Goal: Task Accomplishment & Management: Complete application form

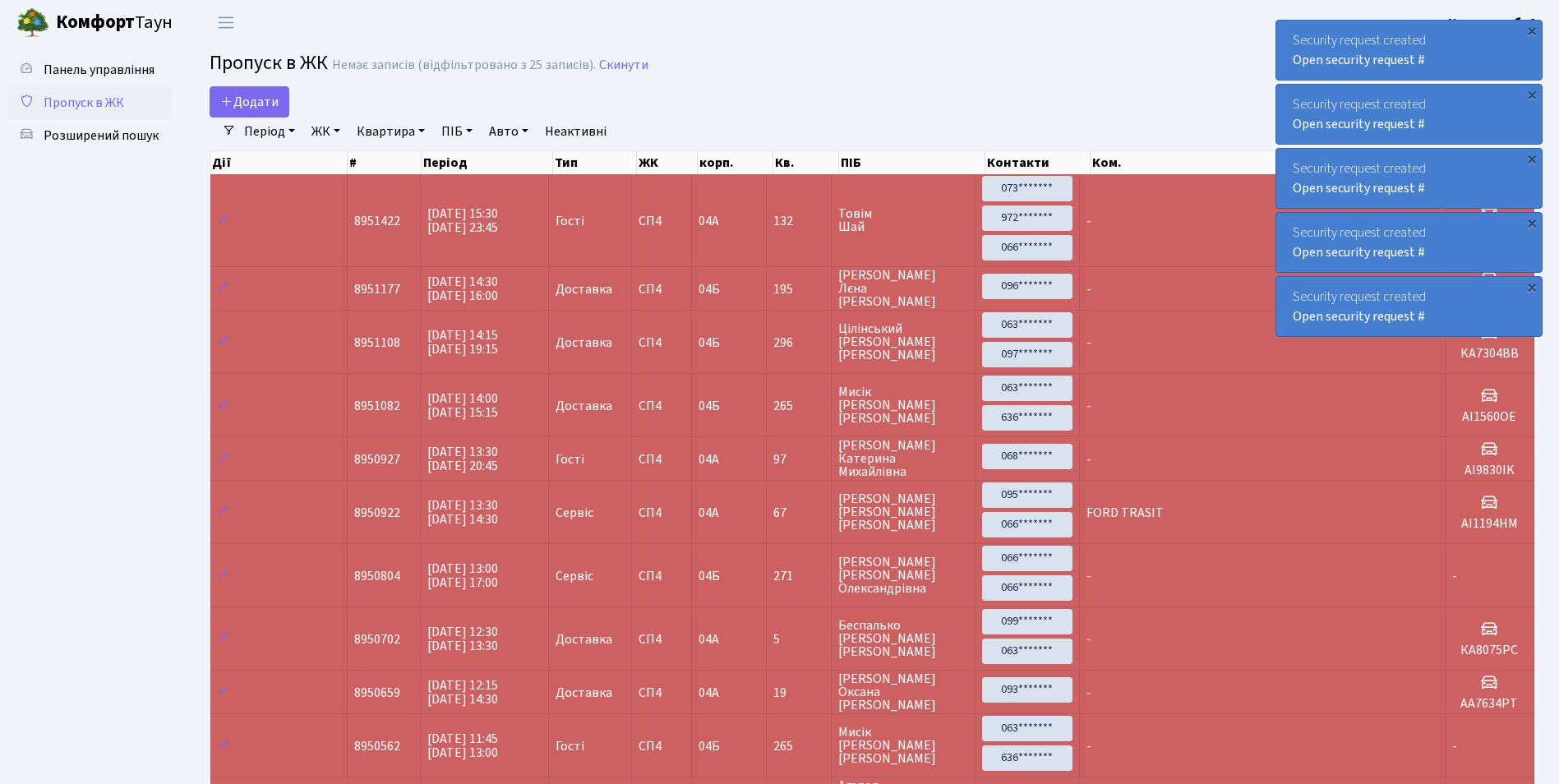
select select "25"
click at [109, 275] on ul "Панель управління Пропуск в ЖК Розширений пошук" at bounding box center [90, 671] width 164 height 1237
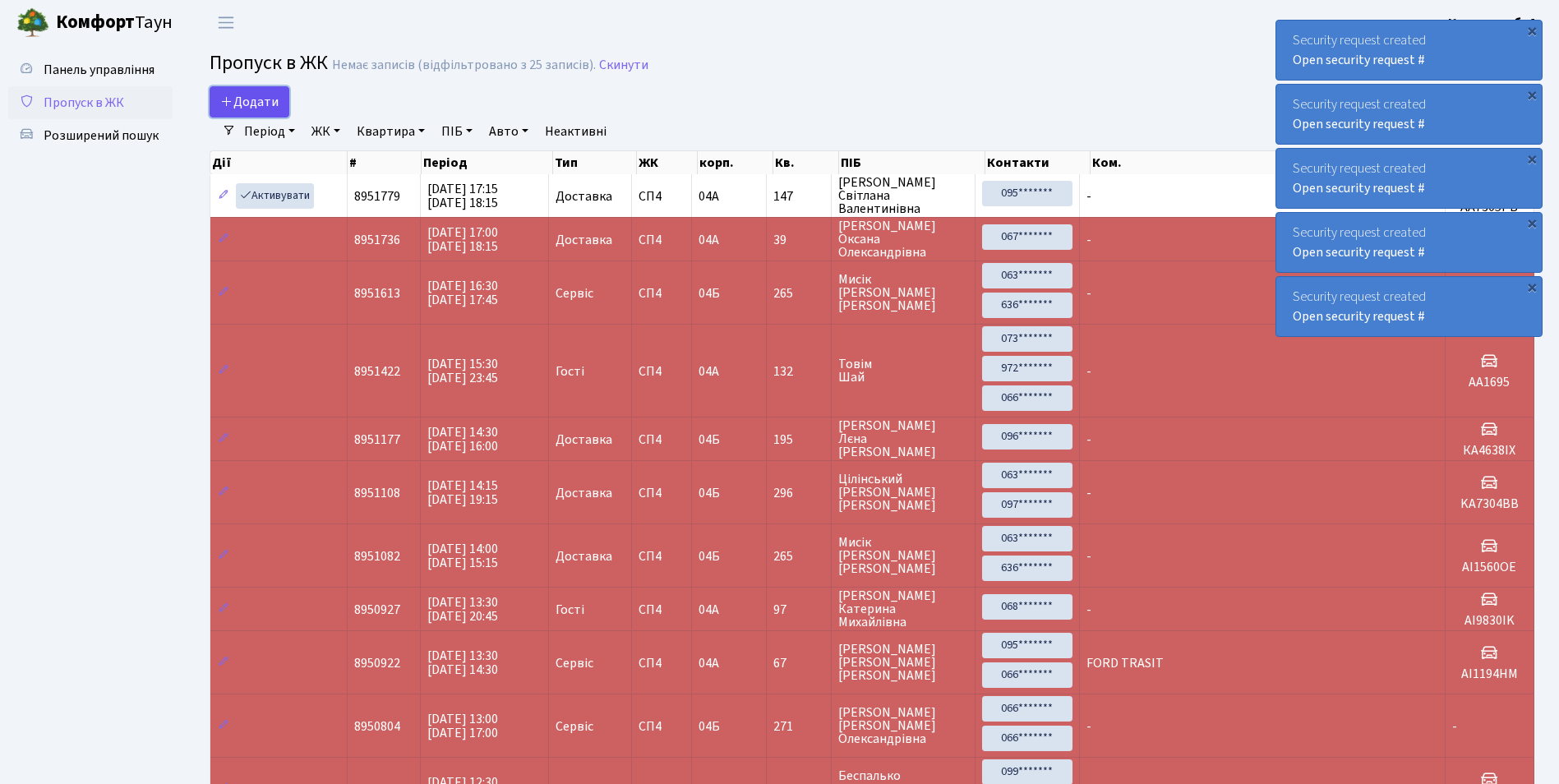
click at [258, 87] on link "Додати" at bounding box center [249, 101] width 80 height 31
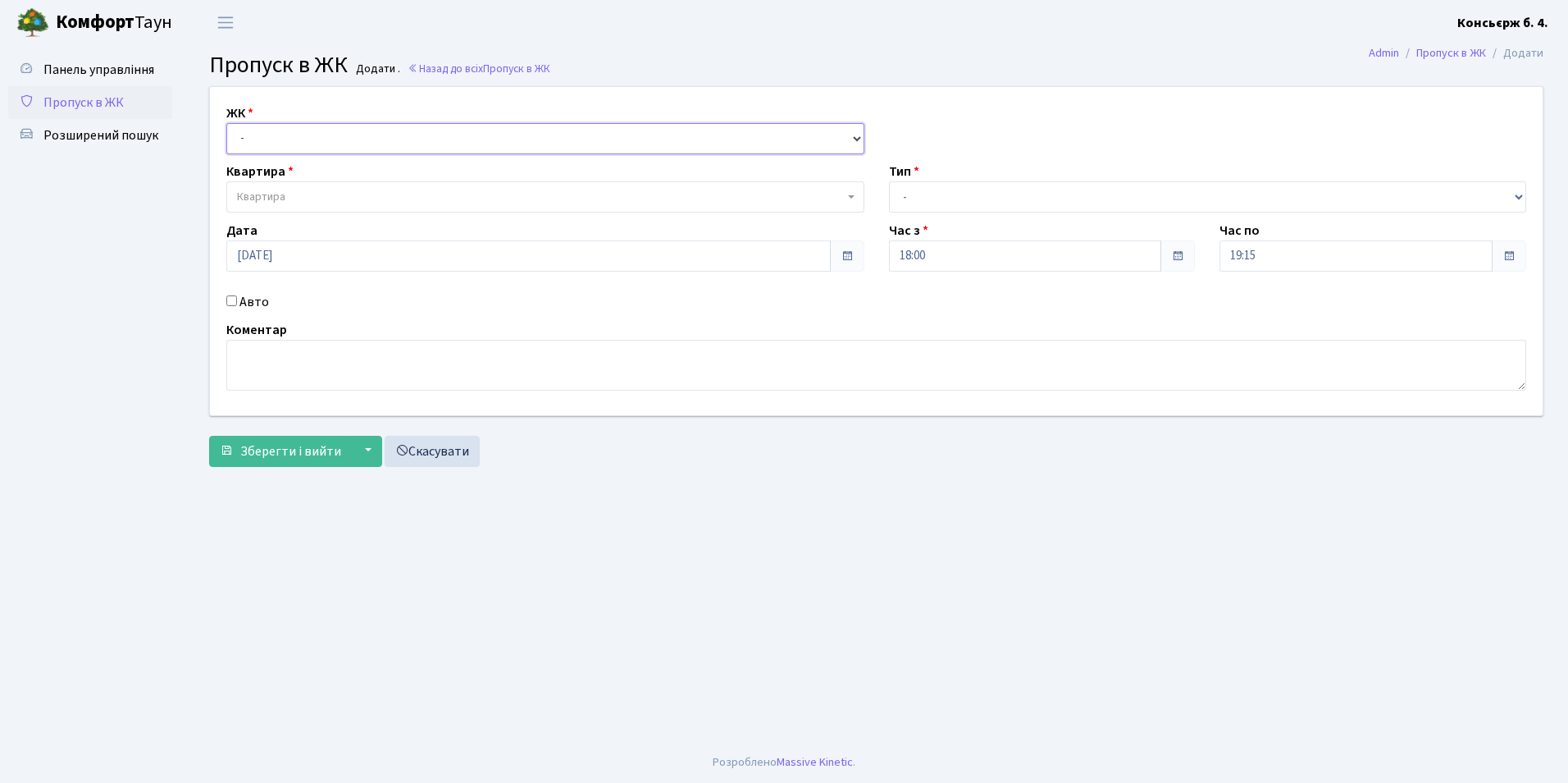
click at [239, 139] on select "- СП4, Столичне шосе, 5" at bounding box center [545, 138] width 638 height 31
select select "325"
click at [226, 123] on select "- СП4, Столичне шосе, 5" at bounding box center [545, 138] width 638 height 31
select select
click at [291, 207] on span "Квартира" at bounding box center [545, 196] width 638 height 31
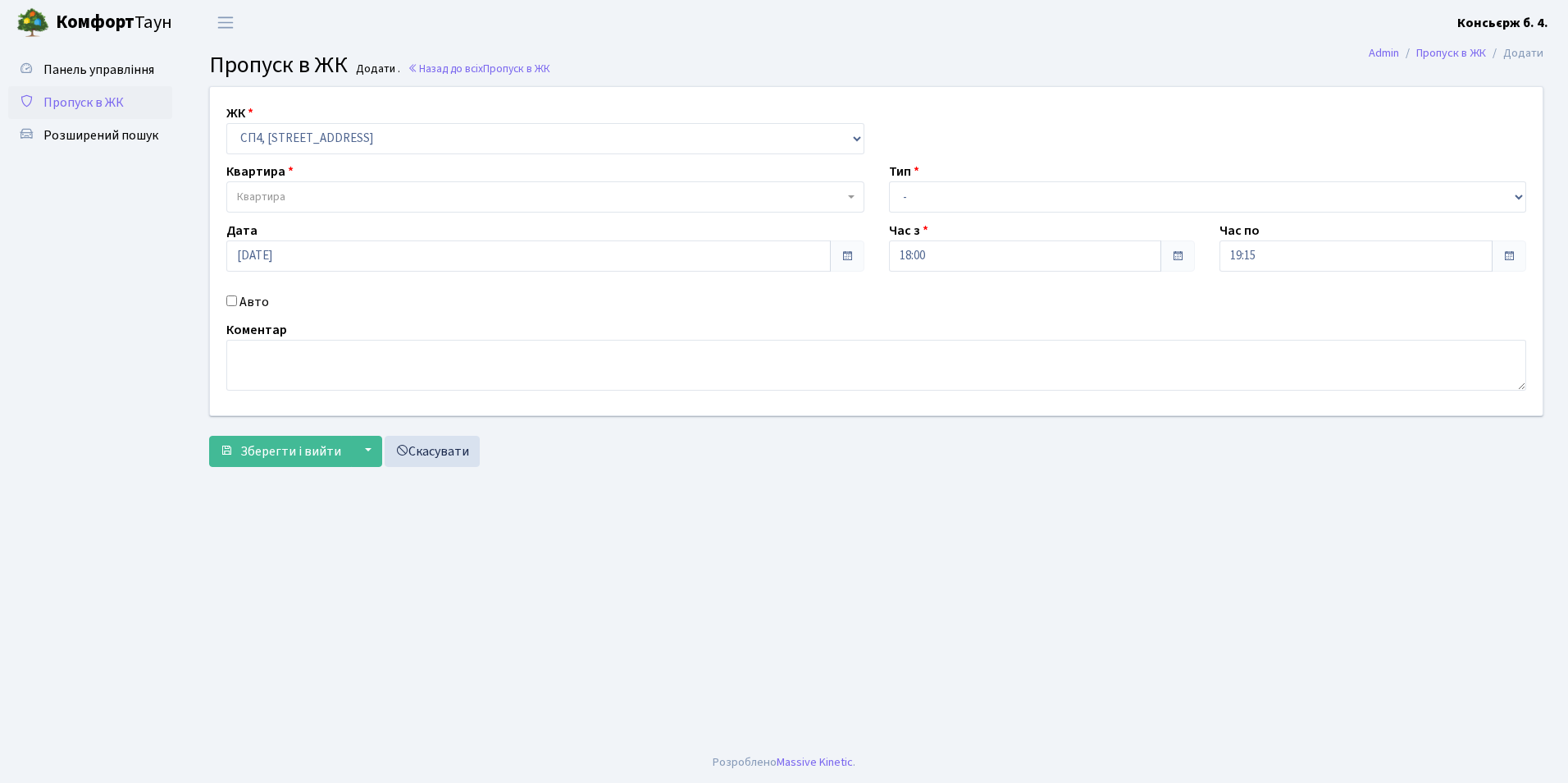
click at [158, 236] on ul "Панель управління Пропуск в ЖК Розширений пошук" at bounding box center [90, 393] width 164 height 680
click at [323, 190] on span "Квартира" at bounding box center [540, 196] width 607 height 16
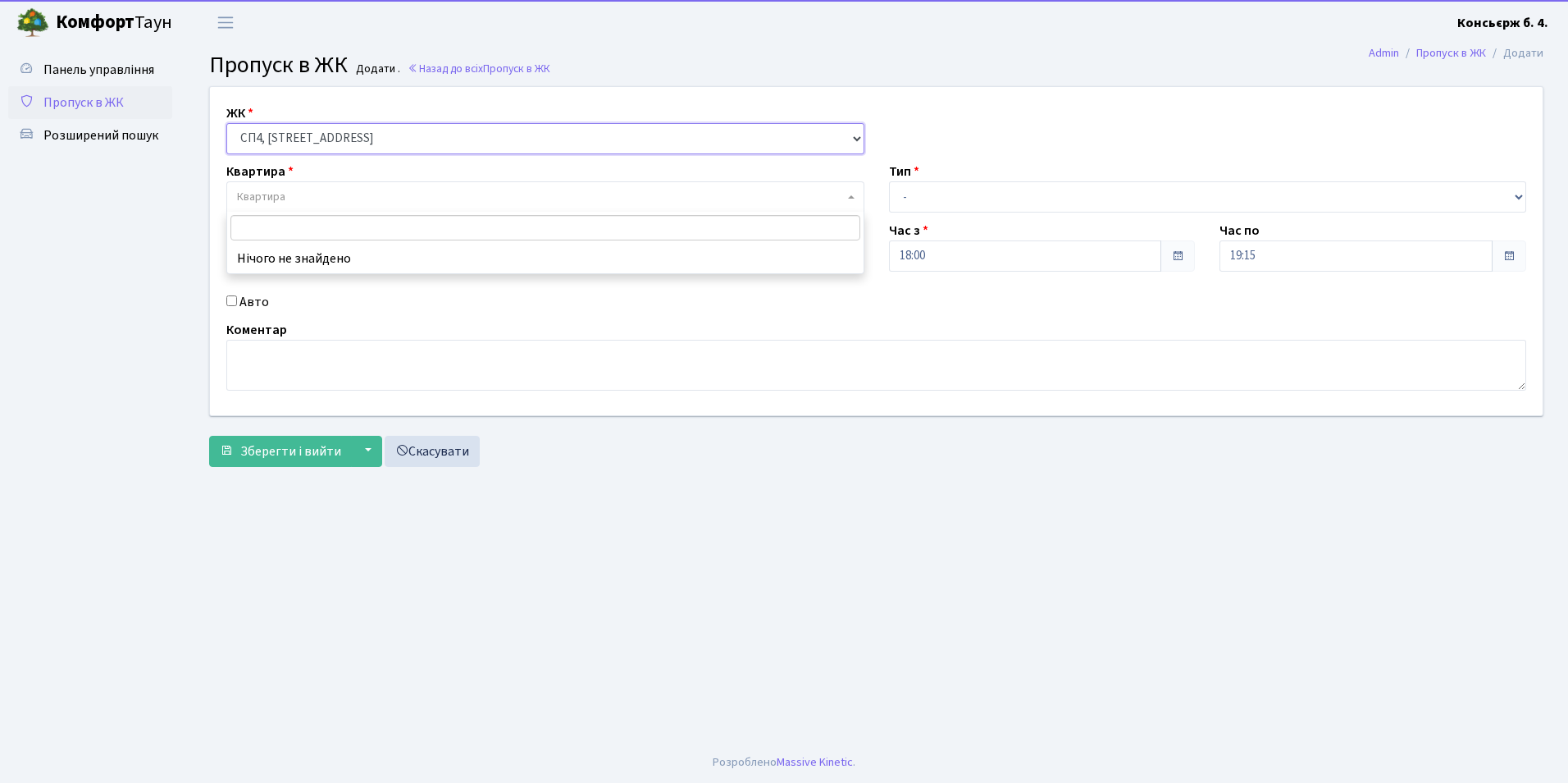
click at [391, 143] on select "- СП4, Столичне шосе, 5" at bounding box center [545, 138] width 638 height 31
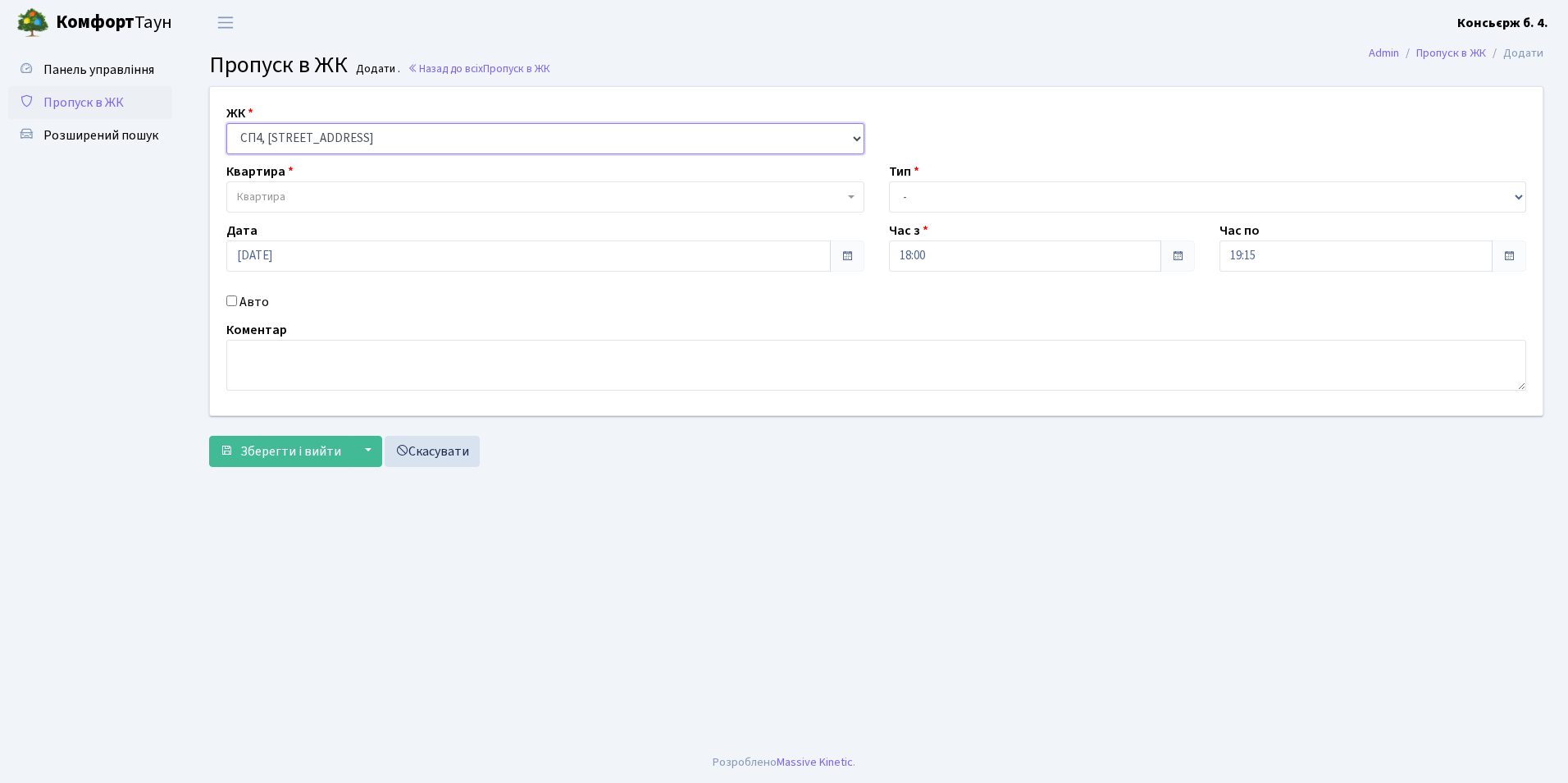
select select
click at [226, 123] on select "- СП4, Столичне шосе, 5" at bounding box center [545, 138] width 638 height 31
select select
click at [435, 139] on select "- СП4, Столичне шосе, 5" at bounding box center [545, 138] width 638 height 31
select select "325"
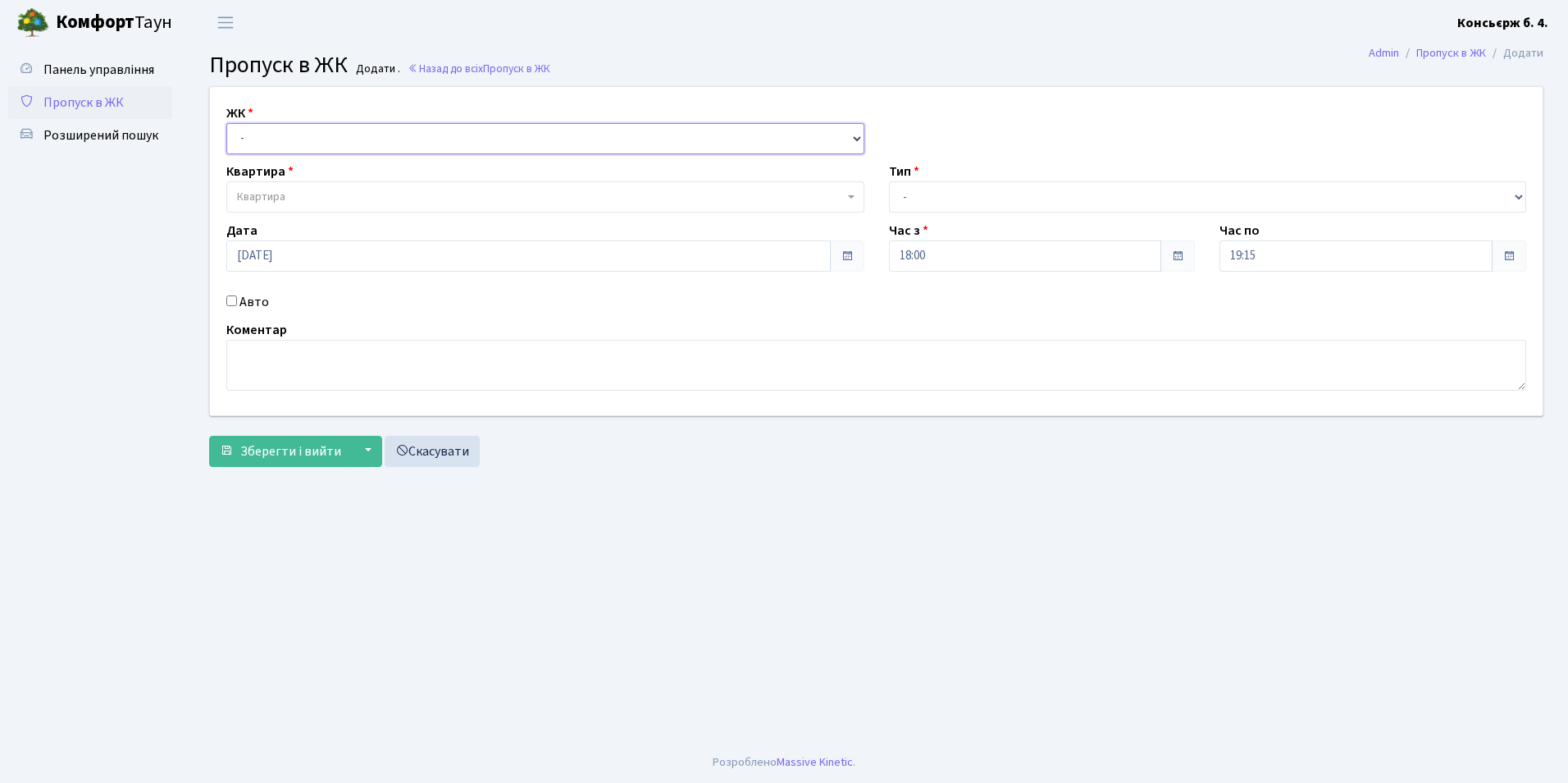
click at [226, 123] on select "- СП4, Столичне шосе, 5" at bounding box center [545, 138] width 638 height 31
select select
click at [357, 211] on span "Квартира" at bounding box center [545, 196] width 638 height 31
click at [70, 106] on span "Пропуск в ЖК" at bounding box center [83, 102] width 81 height 18
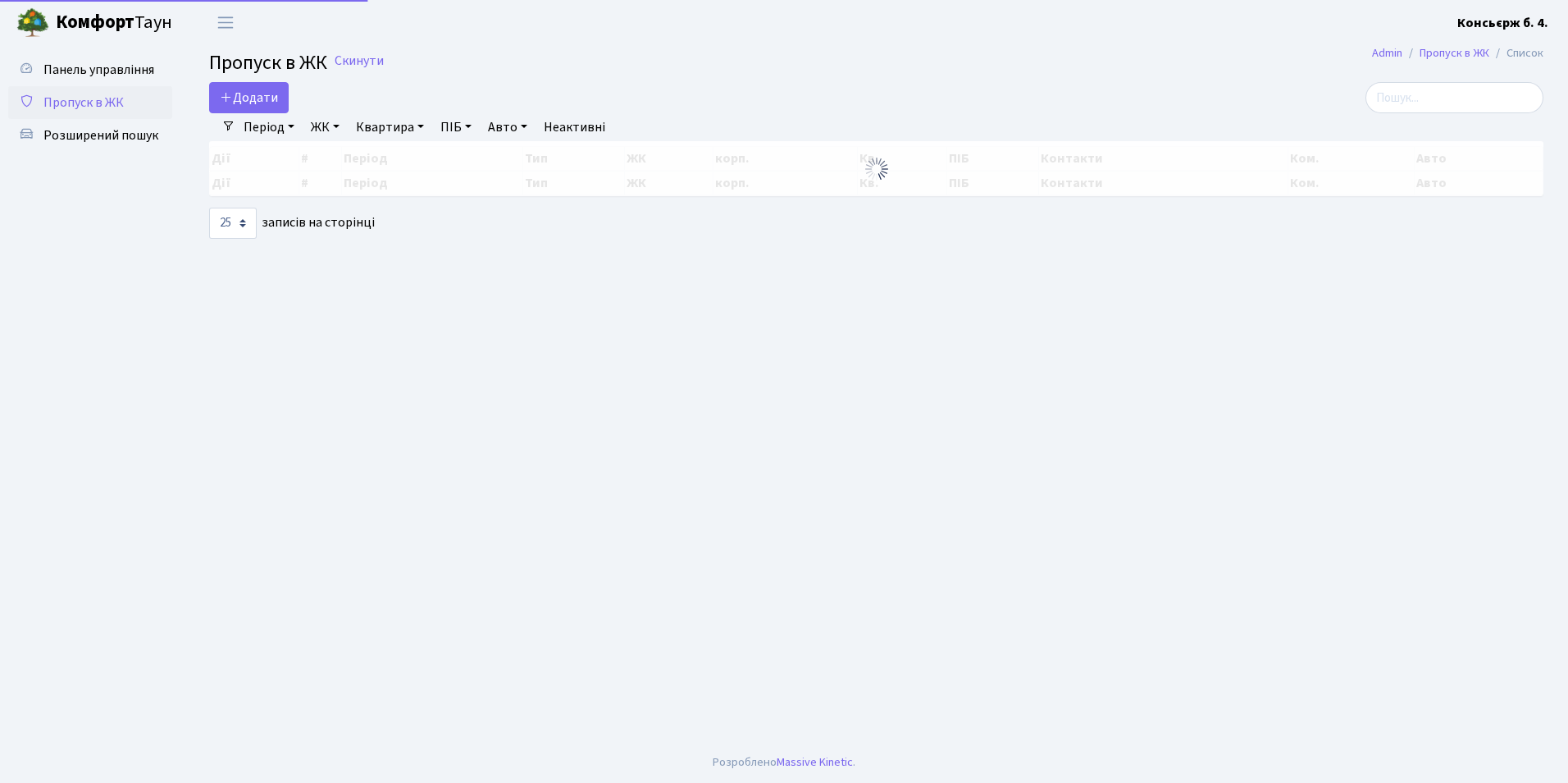
select select "25"
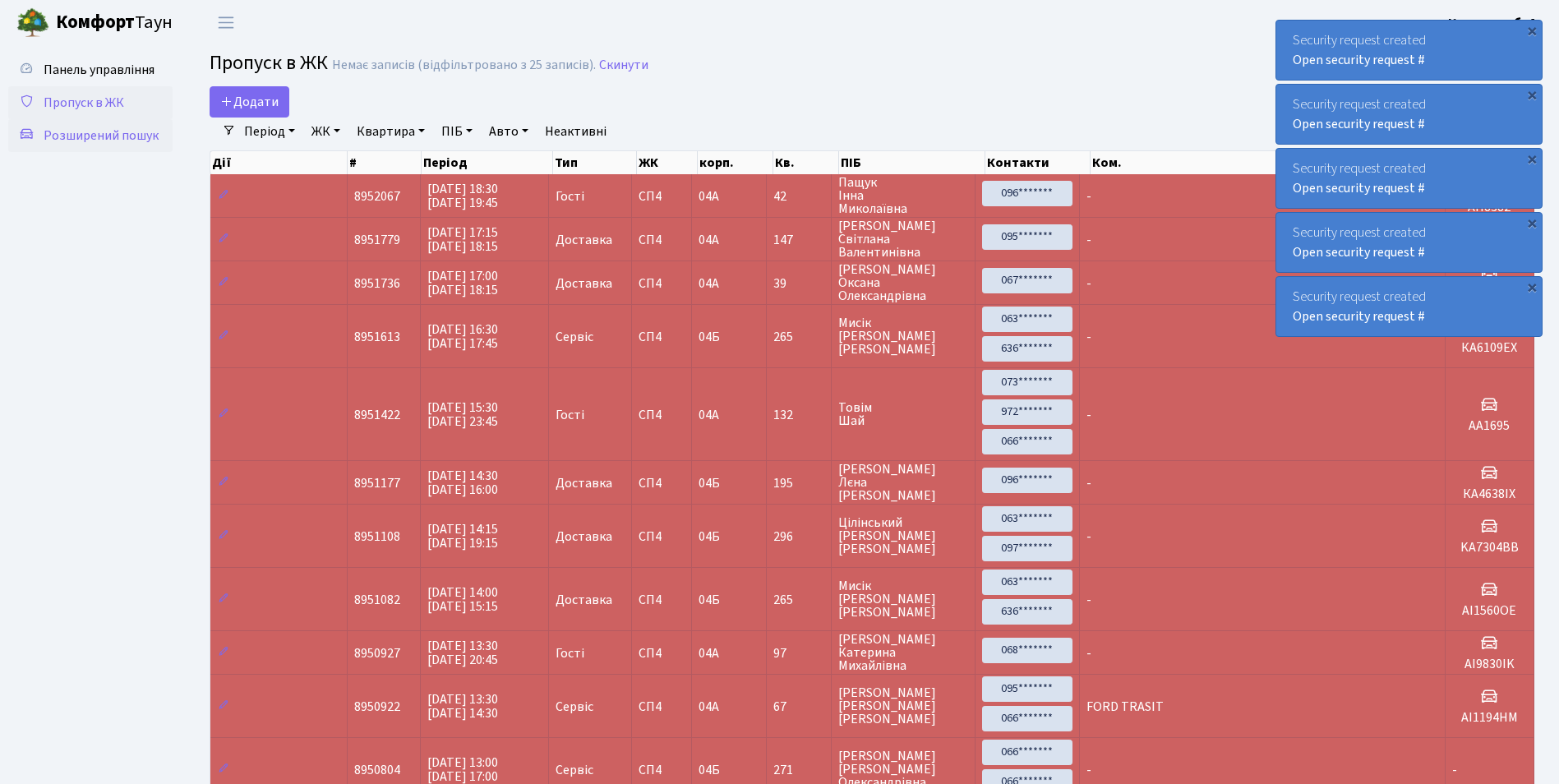
click at [79, 134] on span "Розширений пошук" at bounding box center [101, 136] width 115 height 18
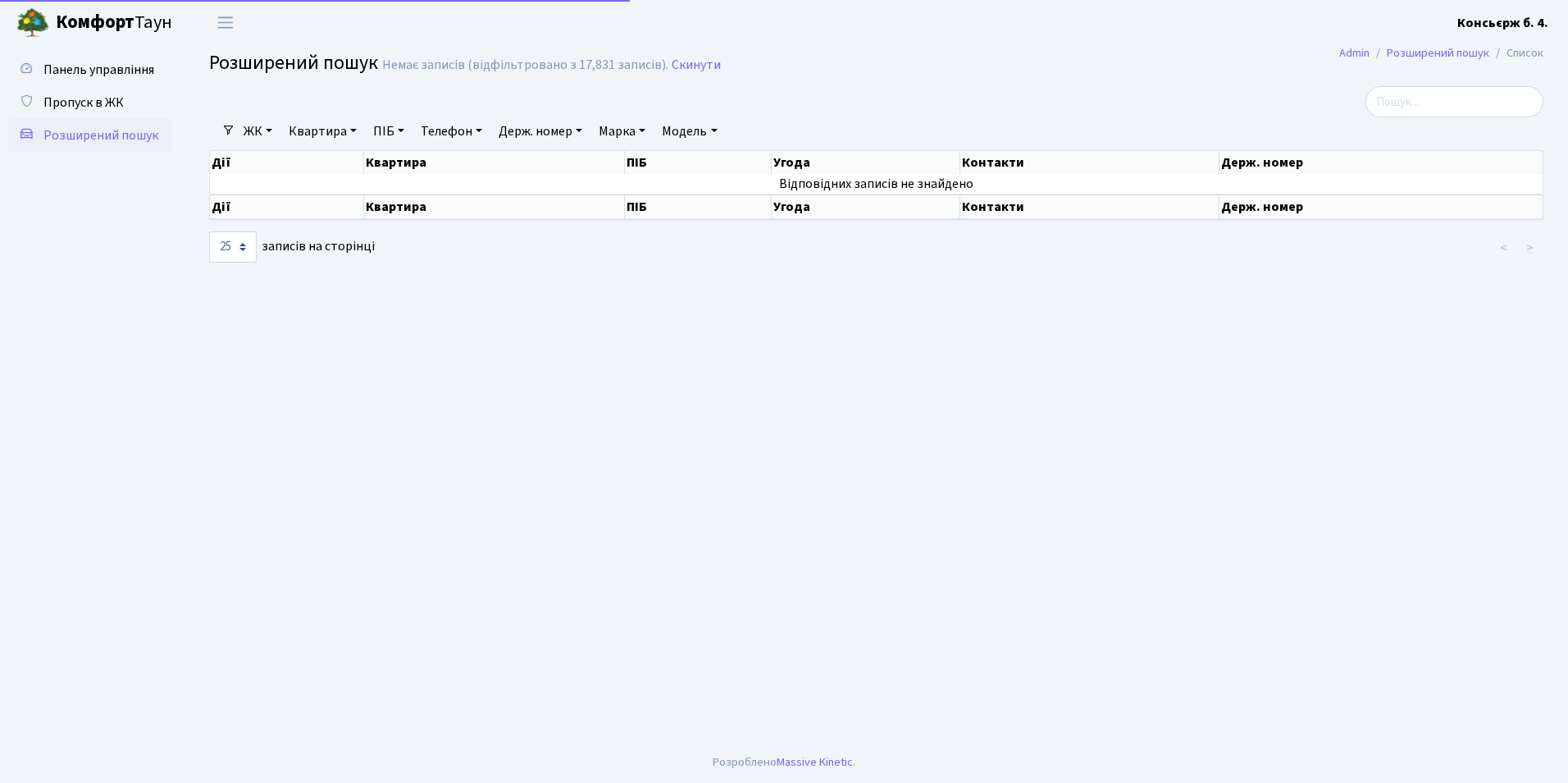
select select "25"
click at [547, 128] on link "Держ. номер" at bounding box center [541, 131] width 97 height 28
type input "8307"
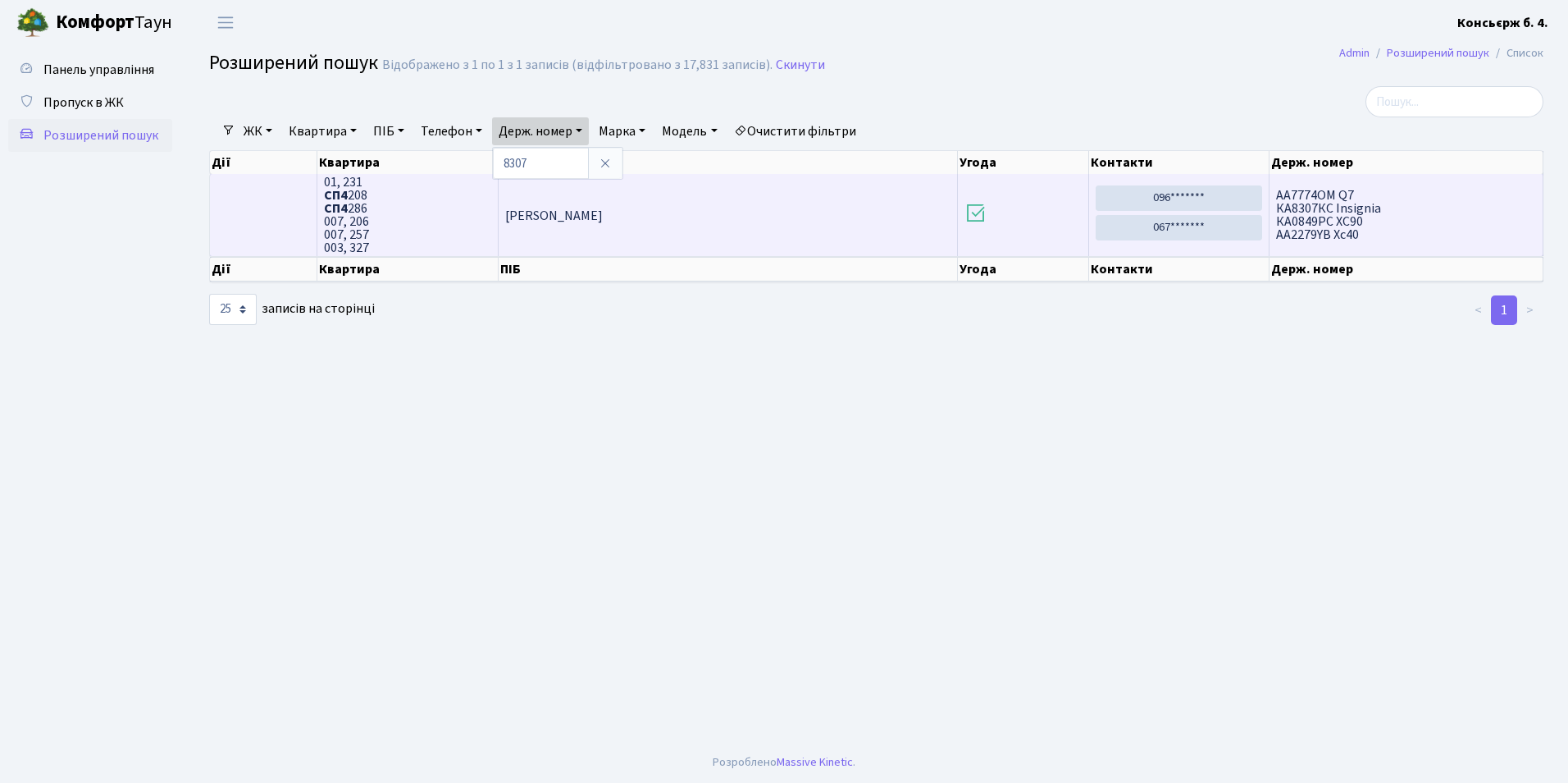
click at [389, 212] on span "01, 231 СП4 208 СП4 286 007, 206 007, 257 003, 327" at bounding box center [408, 215] width 169 height 79
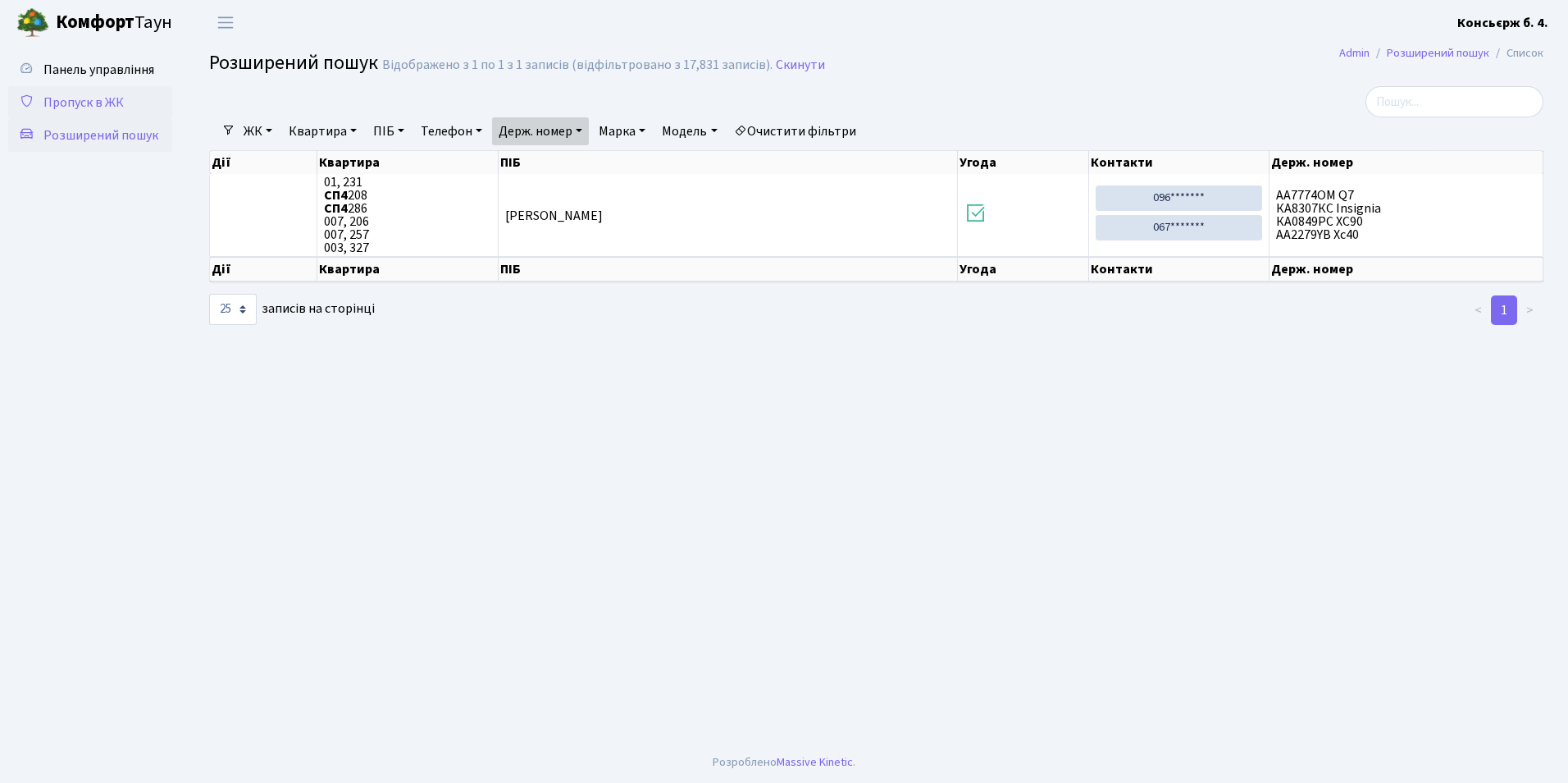
click at [109, 102] on span "Пропуск в ЖК" at bounding box center [83, 102] width 81 height 18
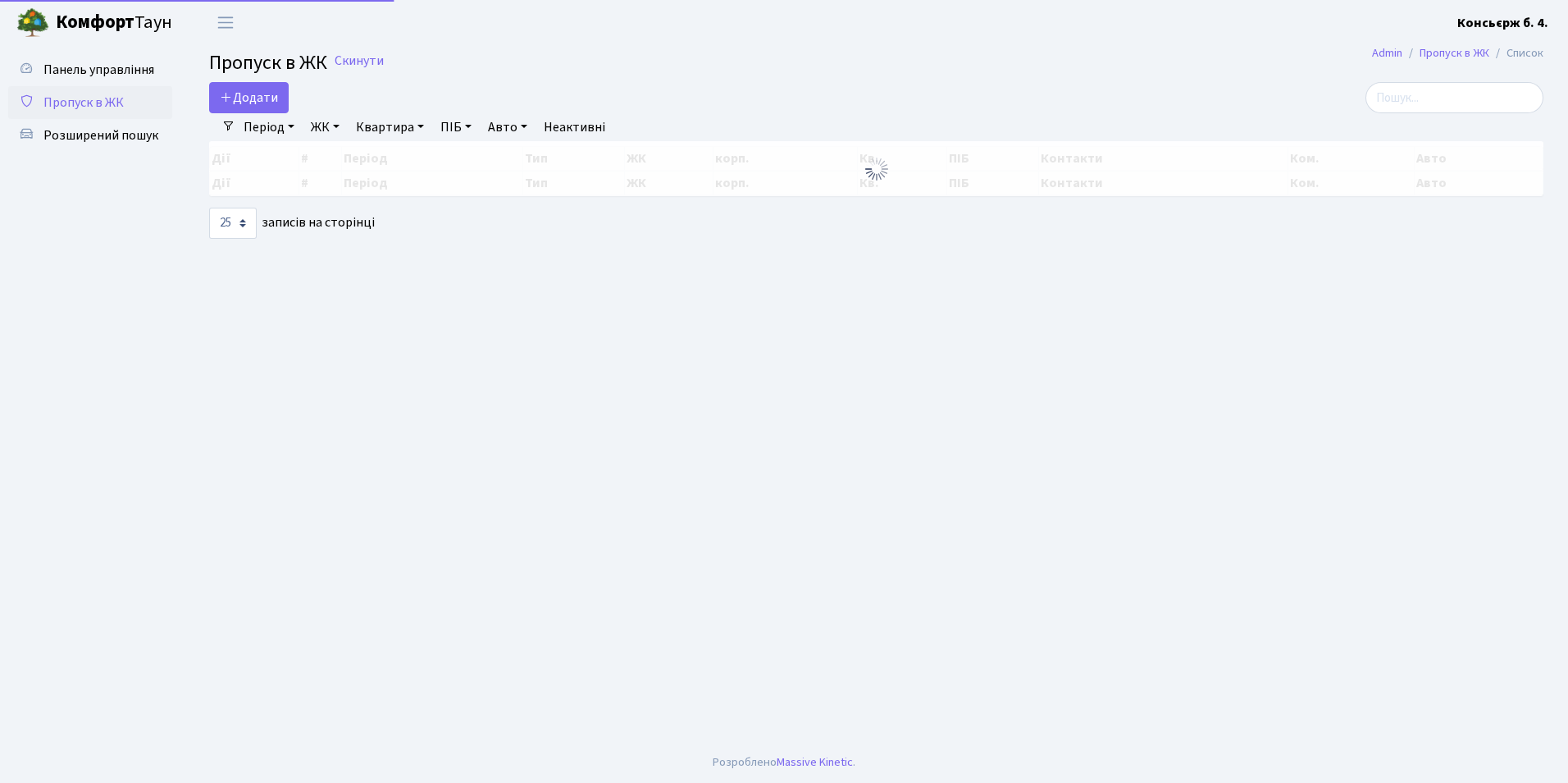
select select "25"
